Goal: Information Seeking & Learning: Check status

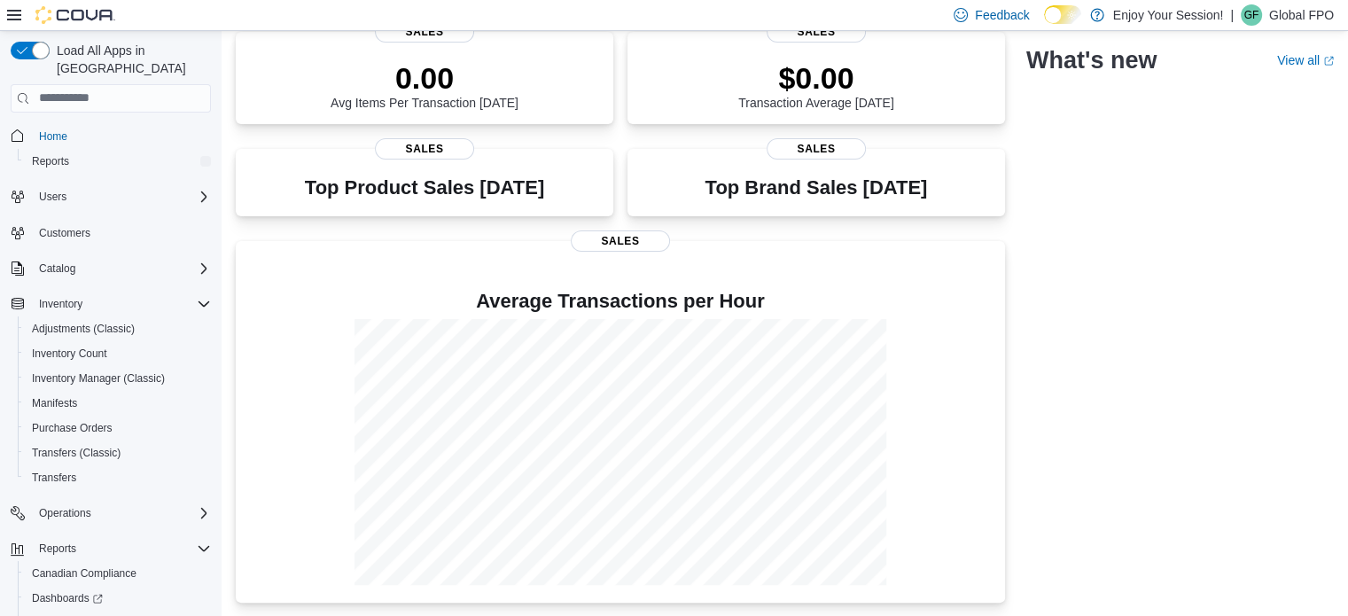
scroll to position [78, 0]
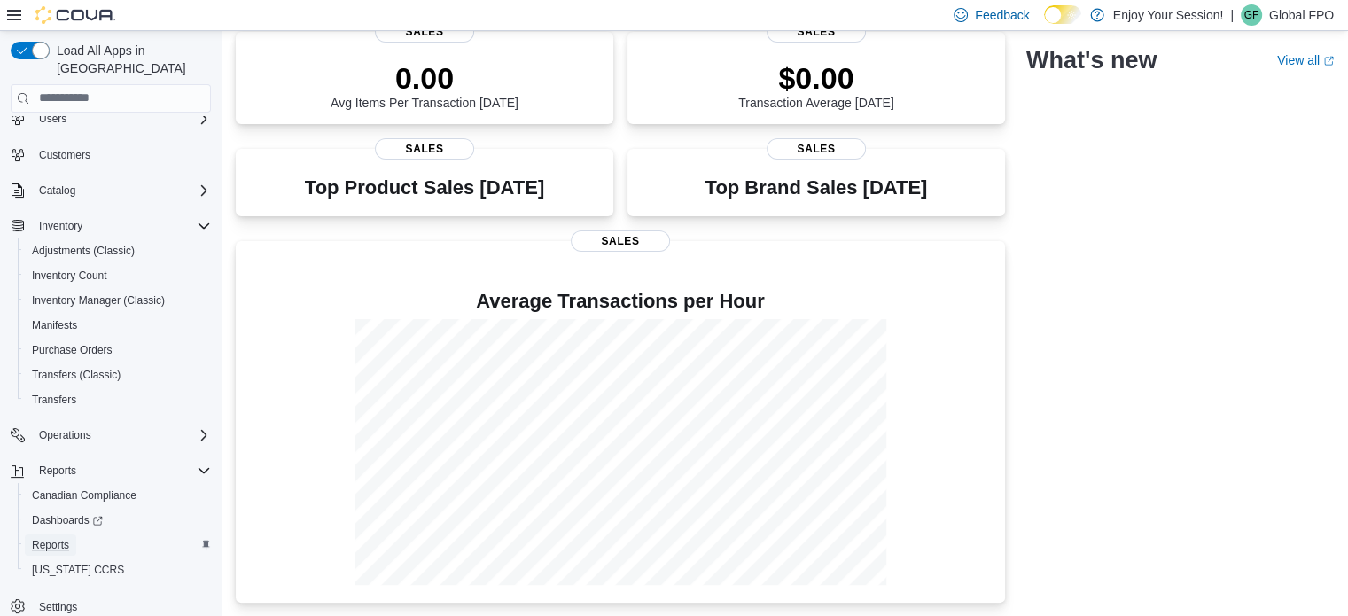
click at [63, 538] on span "Reports" at bounding box center [50, 545] width 37 height 14
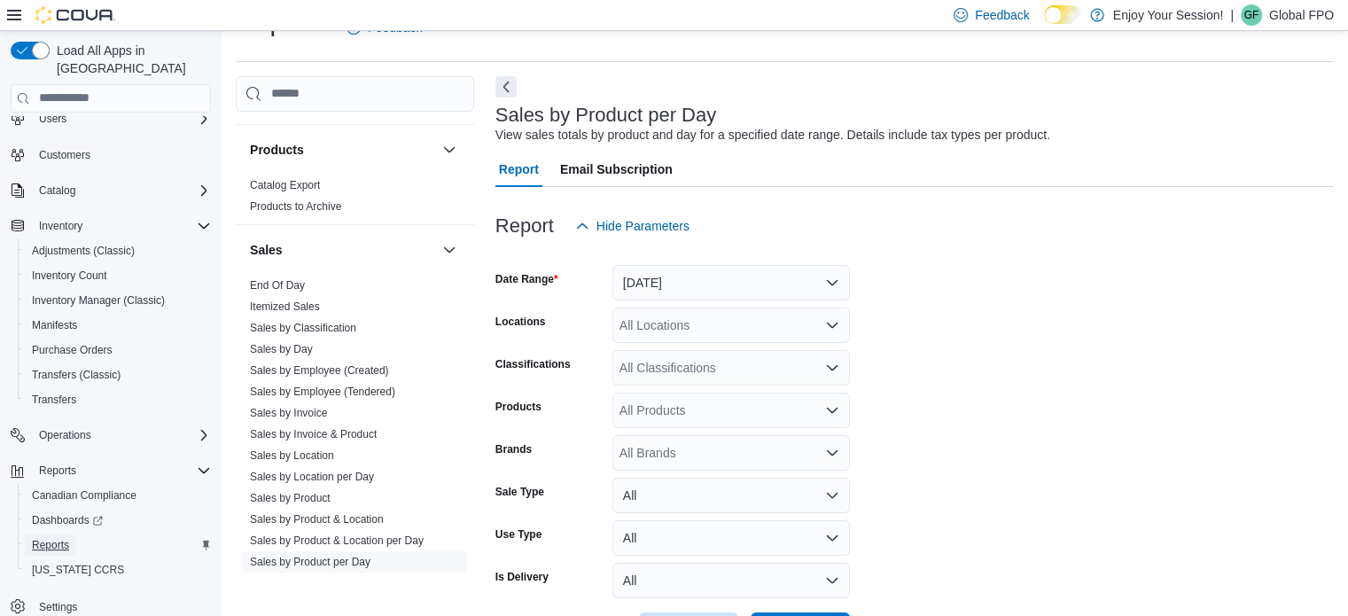
scroll to position [1131, 0]
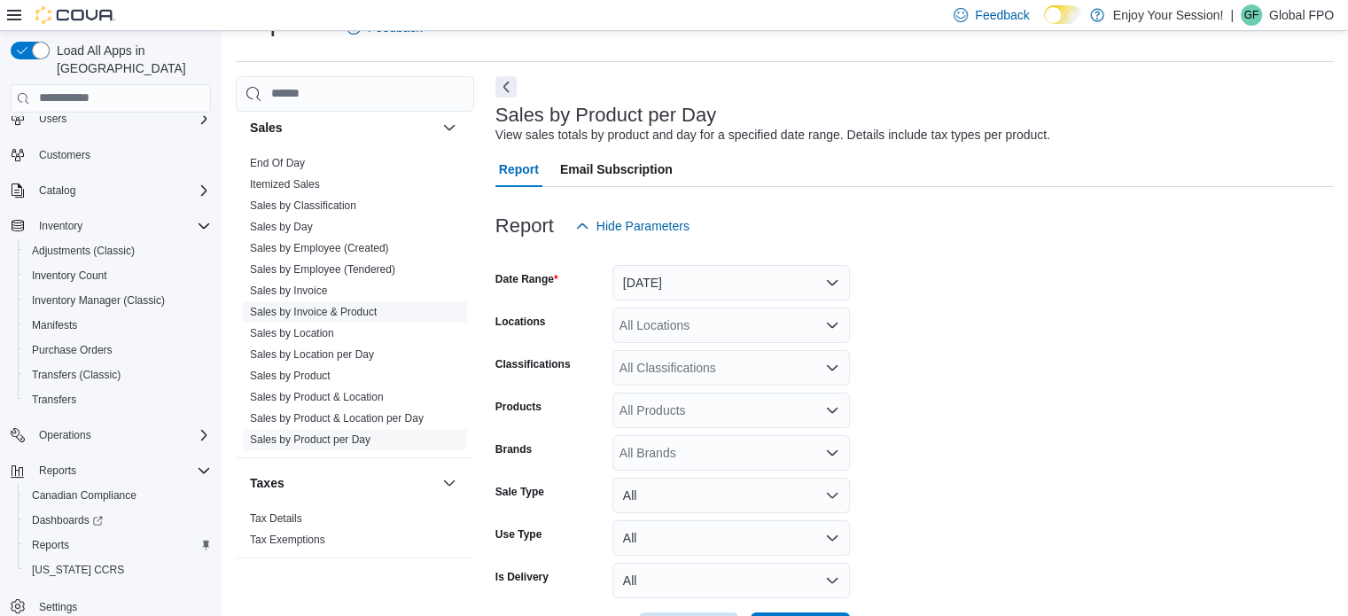
click at [361, 308] on link "Sales by Invoice & Product" at bounding box center [313, 312] width 127 height 12
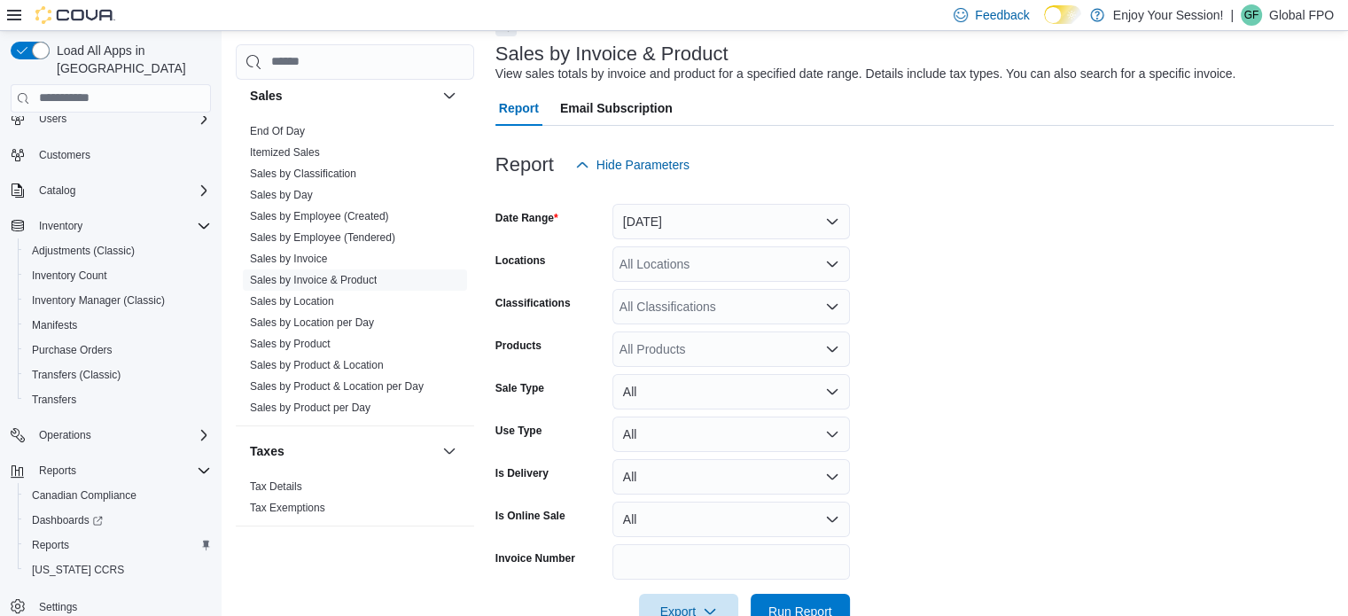
scroll to position [129, 0]
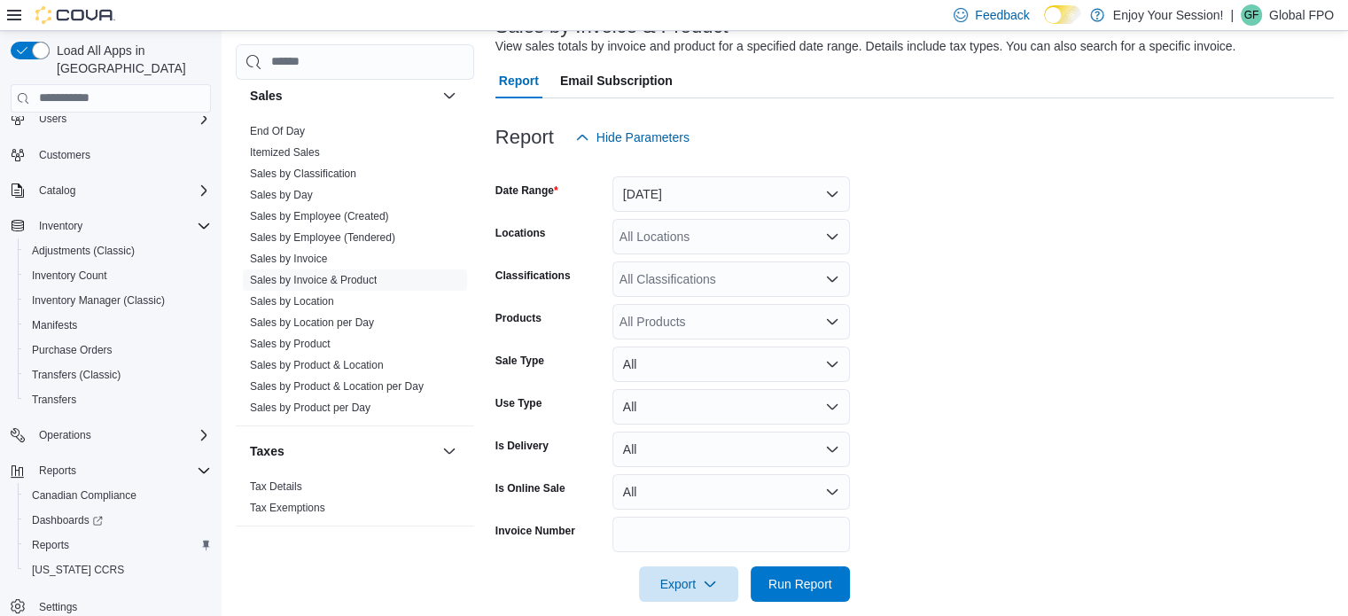
click at [742, 283] on div "All Classifications" at bounding box center [731, 278] width 238 height 35
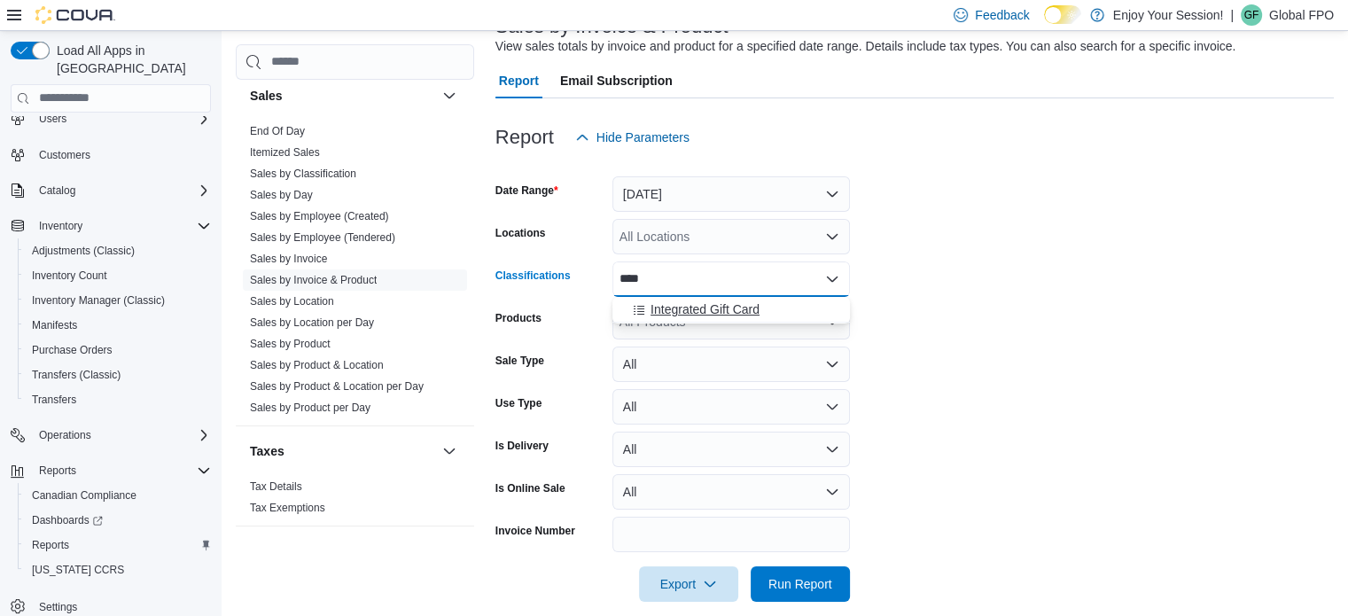
type input "****"
click at [751, 308] on span "Integrated Gift Card" at bounding box center [705, 309] width 109 height 18
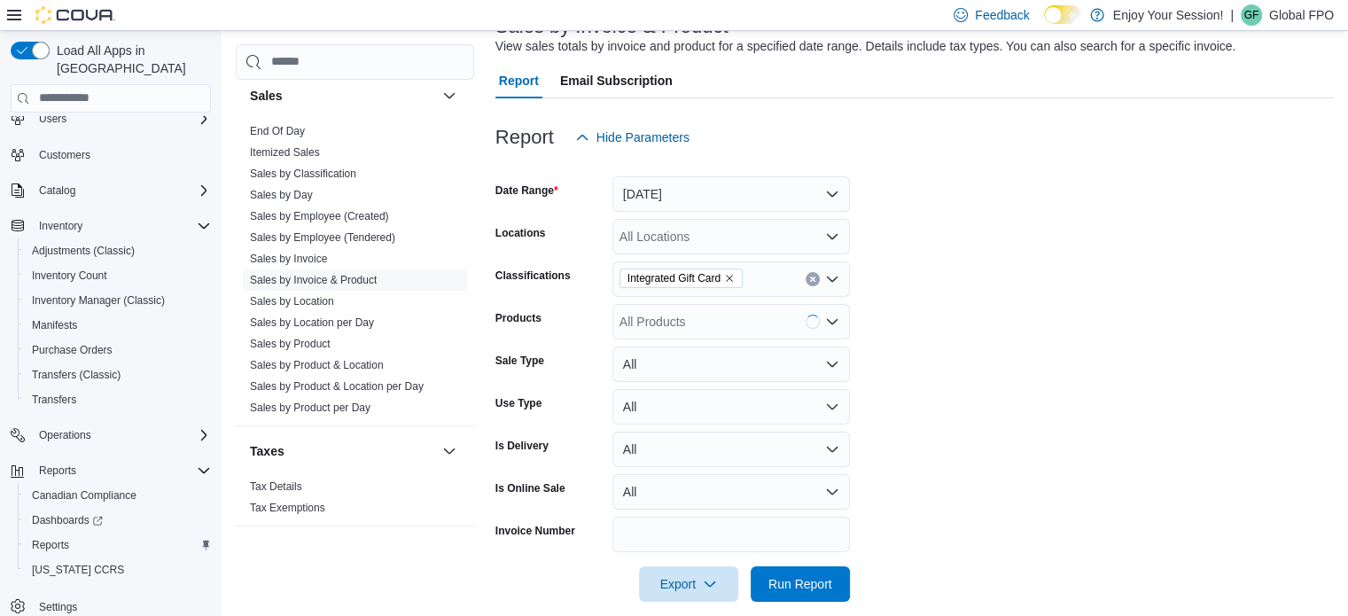
click at [1110, 294] on form "Date Range [DATE] Locations All Locations Classifications Integrated Gift Card …" at bounding box center [914, 378] width 838 height 447
